Goal: Navigation & Orientation: Find specific page/section

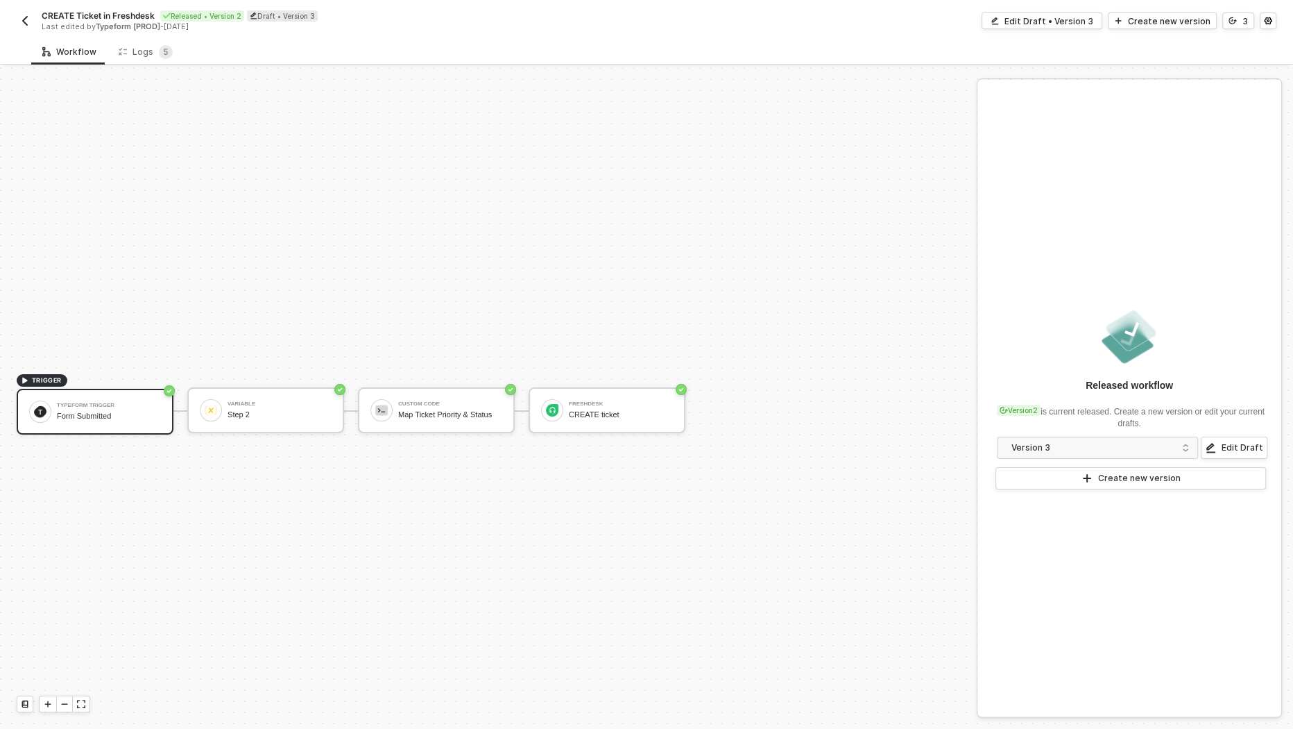
scroll to position [25, 0]
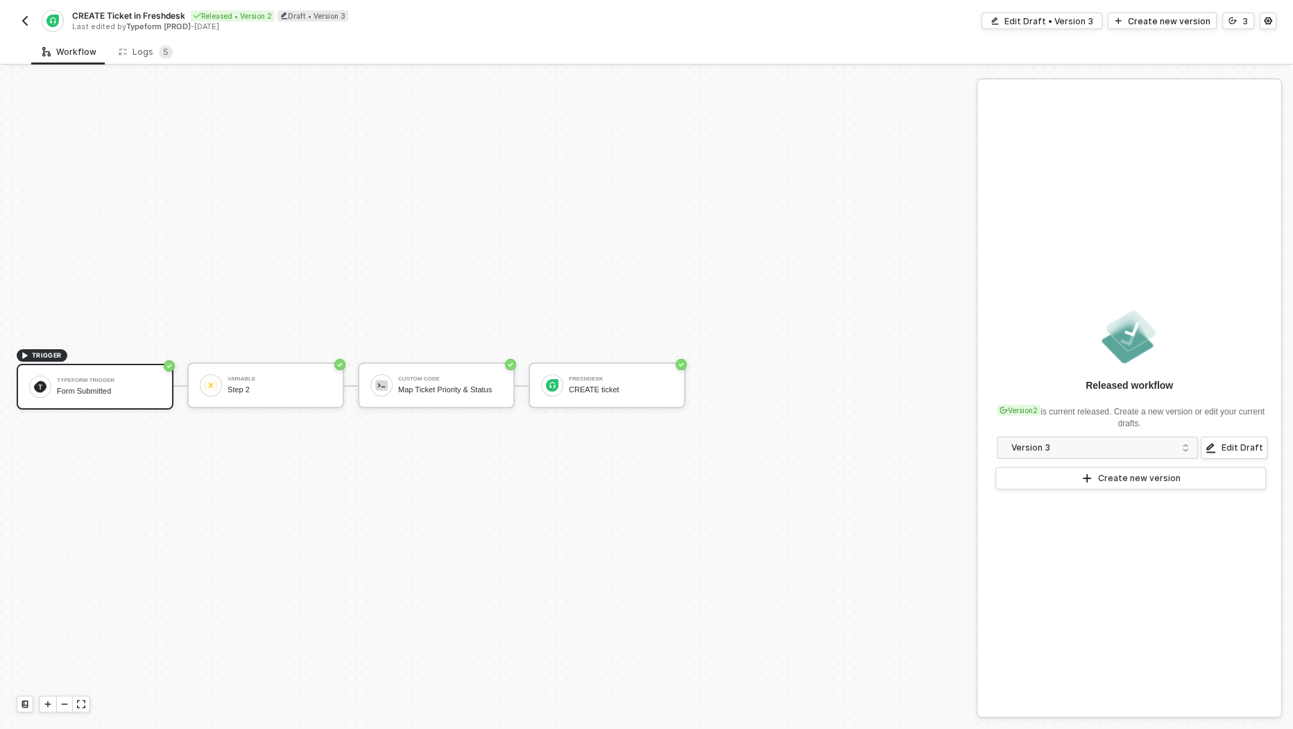
click at [15, 23] on div "CREATE Ticket in Freshdesk Released • Version 2 Draft • Version 3 Last edited b…" at bounding box center [646, 19] width 1293 height 39
click at [28, 23] on img "button" at bounding box center [24, 20] width 11 height 11
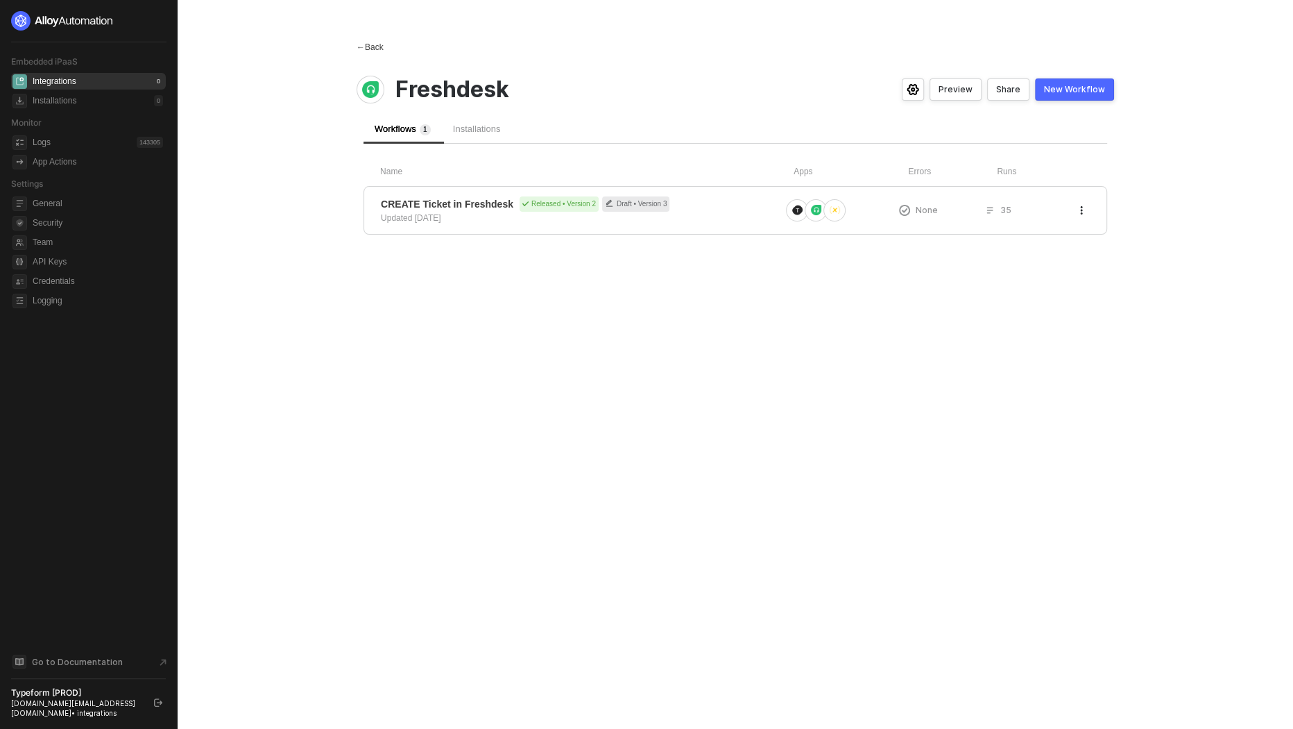
click at [373, 53] on div "← Back" at bounding box center [370, 48] width 27 height 12
